Goal: Transaction & Acquisition: Purchase product/service

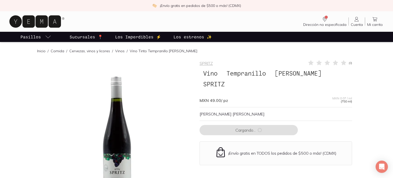
click at [297, 94] on div "MXN 49.00 / pz MXN 0.07 / ml (750 ml)" at bounding box center [276, 98] width 153 height 9
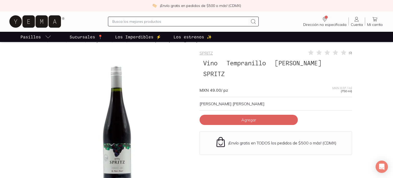
scroll to position [20, 0]
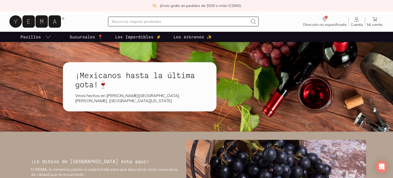
click at [135, 20] on input "text" at bounding box center [180, 21] width 136 height 6
type input "wine"
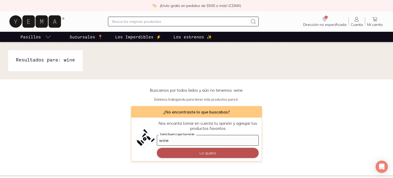
click at [203, 153] on button "Lo quiero" at bounding box center [208, 153] width 102 height 10
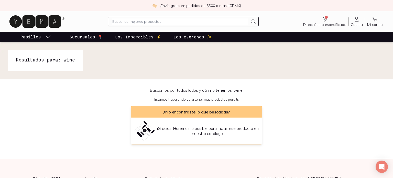
click at [105, 142] on div "Buscamos por todos lados y aún no tenemos: wine . Estamos trabajando para tener…" at bounding box center [196, 116] width 393 height 57
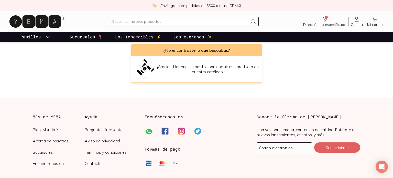
scroll to position [92, 0]
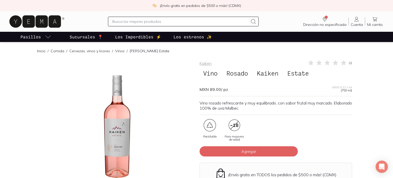
click at [353, 136] on div "Kaiken ( 0 ) Vino Rosado Kaiken Estate MXN 89.00 / pz MXN 0.12 / ml (750 ml) Vi…" at bounding box center [197, 149] width 328 height 179
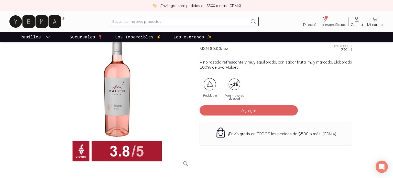
scroll to position [31, 0]
